Goal: Task Accomplishment & Management: Use online tool/utility

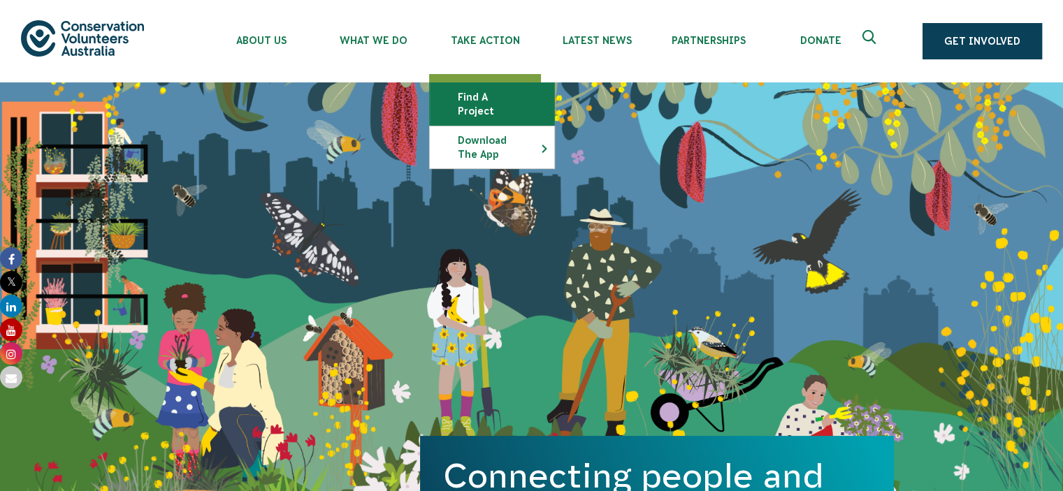
click at [470, 103] on link "Find a project" at bounding box center [492, 104] width 124 height 42
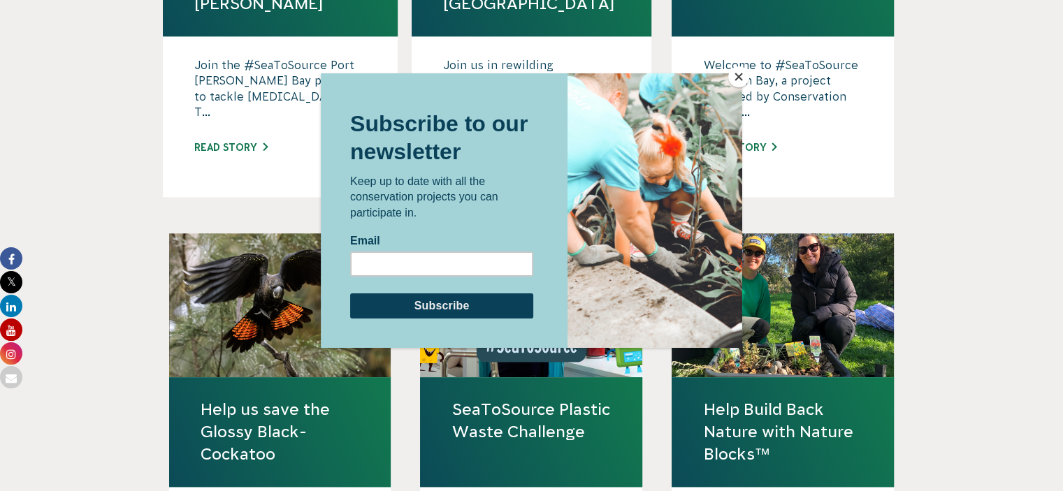
scroll to position [1188, 0]
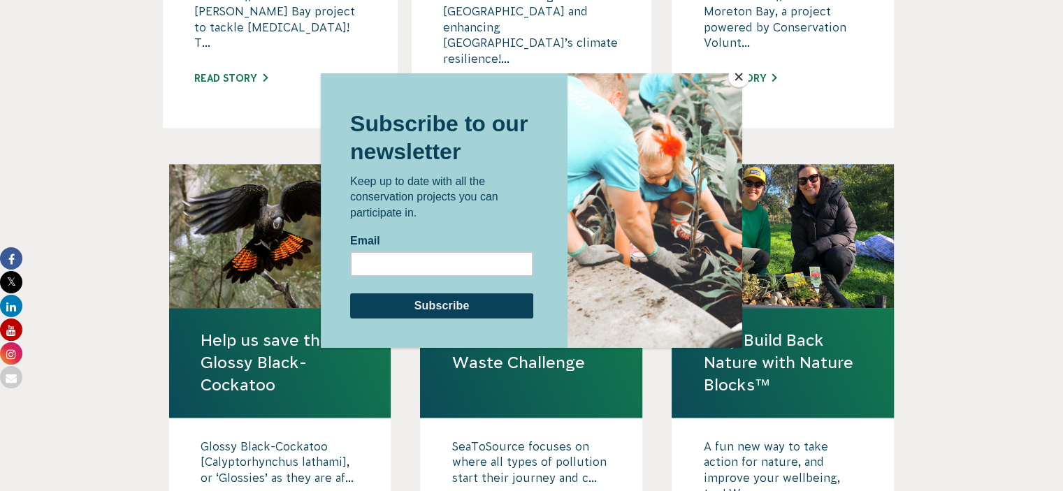
click at [741, 75] on button "Close" at bounding box center [738, 76] width 21 height 21
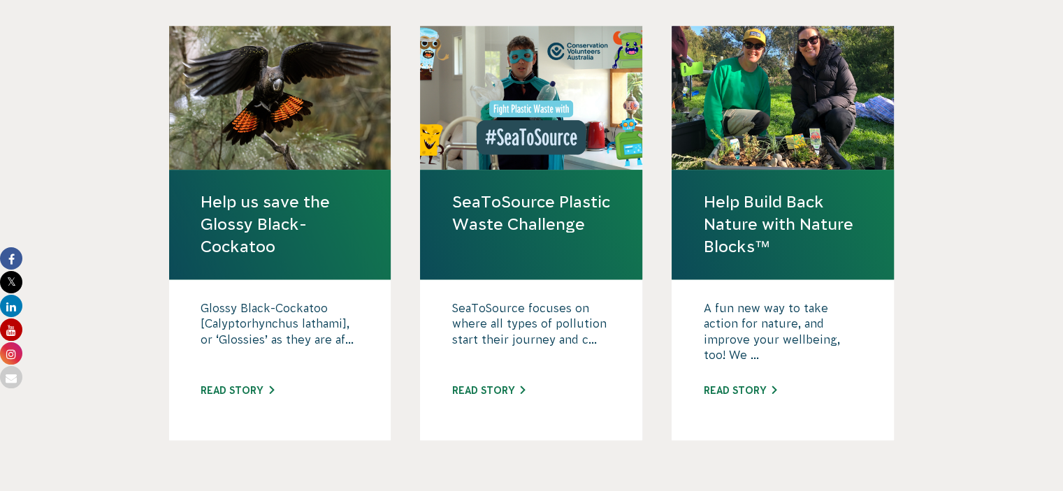
scroll to position [1327, 0]
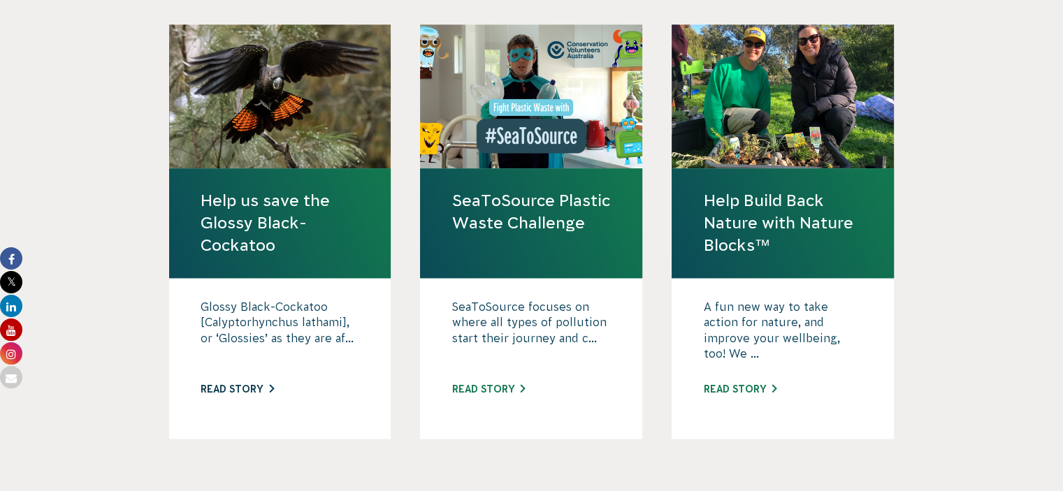
click at [236, 384] on link "Read story" at bounding box center [237, 389] width 73 height 11
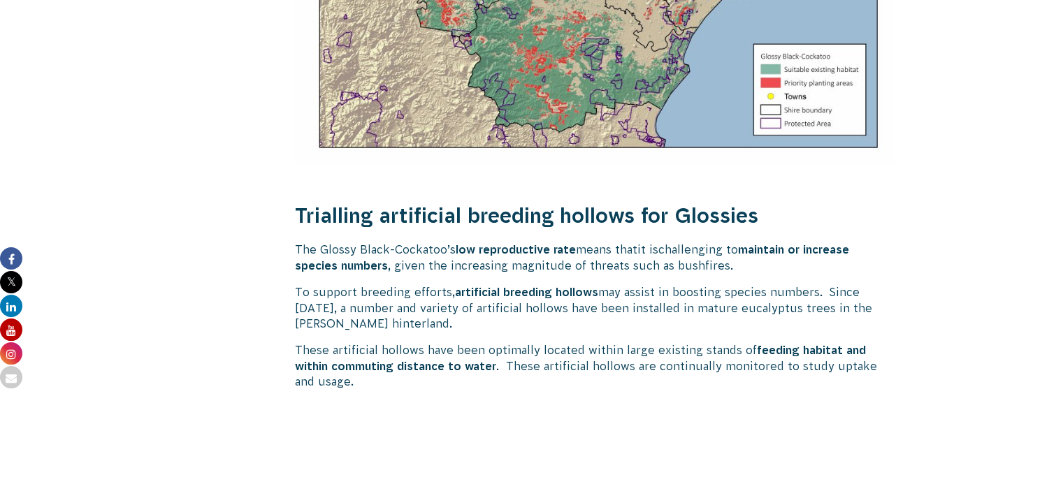
scroll to position [2236, 0]
